Goal: Navigation & Orientation: Find specific page/section

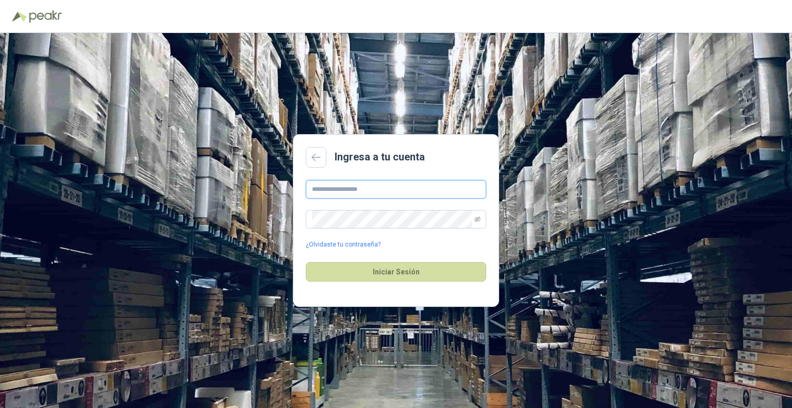
click at [393, 185] on input "text" at bounding box center [396, 189] width 180 height 19
type input "**********"
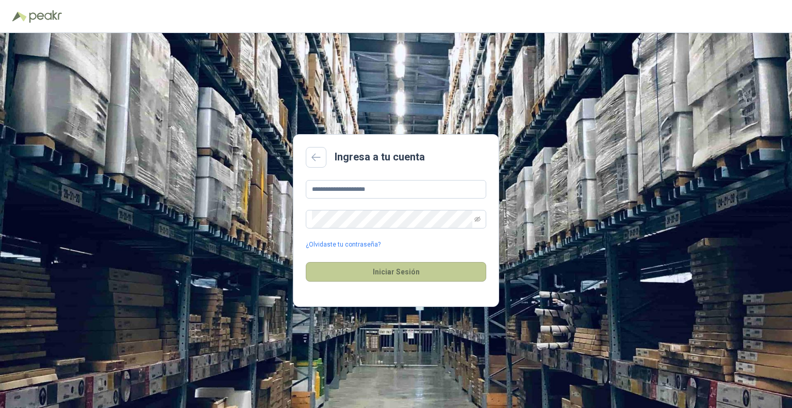
click at [449, 270] on button "Iniciar Sesión" at bounding box center [396, 272] width 180 height 20
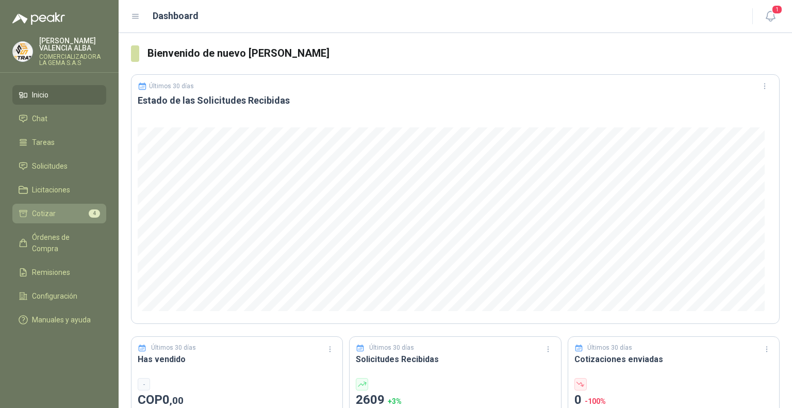
click at [56, 206] on link "Cotizar 4" at bounding box center [59, 214] width 94 height 20
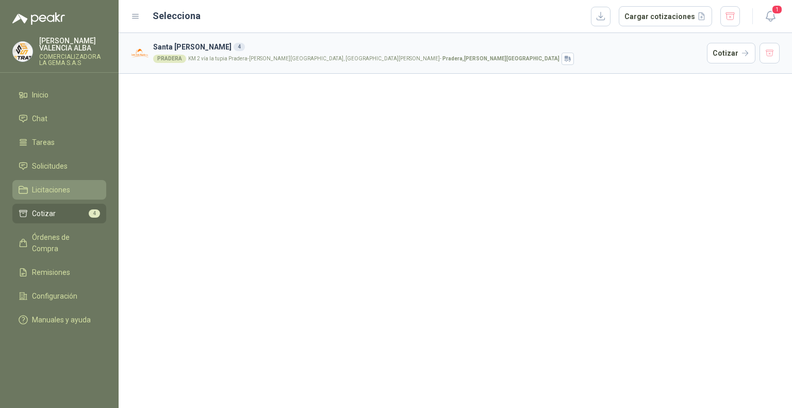
click at [43, 183] on link "Licitaciones" at bounding box center [59, 190] width 94 height 20
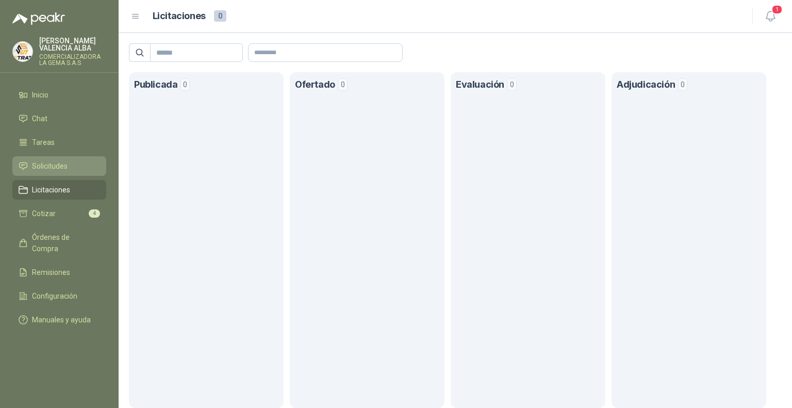
click at [52, 169] on span "Solicitudes" at bounding box center [50, 165] width 36 height 11
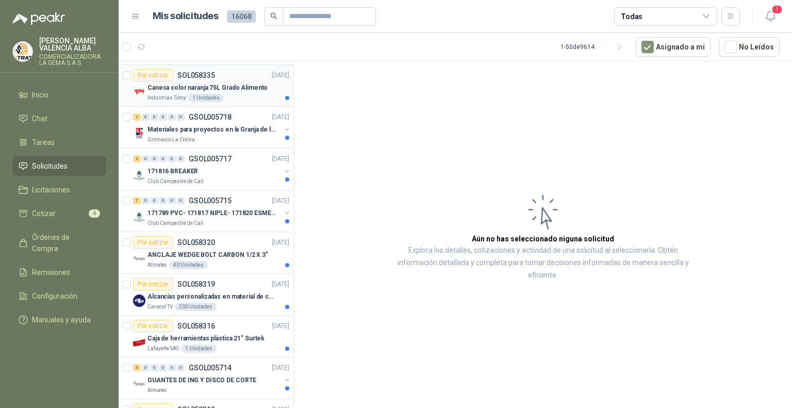
scroll to position [1755, 0]
